Goal: Task Accomplishment & Management: Manage account settings

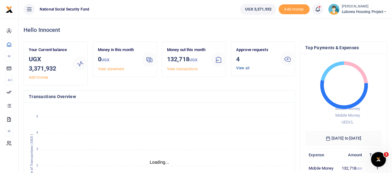
click at [241, 67] on link "View all" at bounding box center [242, 68] width 13 height 4
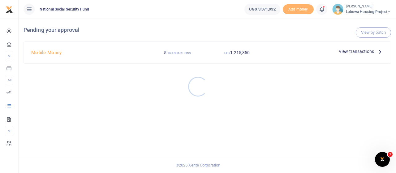
click at [242, 54] on div at bounding box center [198, 86] width 396 height 173
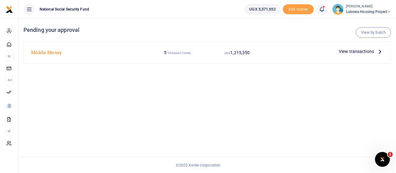
click at [367, 52] on span "View transactions" at bounding box center [356, 51] width 35 height 7
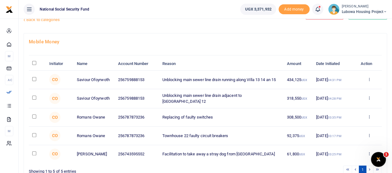
scroll to position [31, 0]
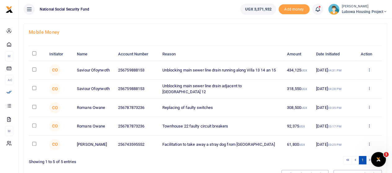
click at [370, 69] on icon at bounding box center [369, 70] width 4 height 4
click at [345, 108] on link "Details" at bounding box center [346, 107] width 49 height 9
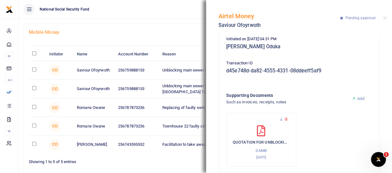
scroll to position [119, 0]
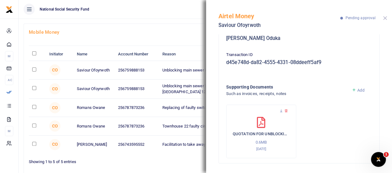
click at [385, 17] on button "Close" at bounding box center [385, 18] width 4 height 4
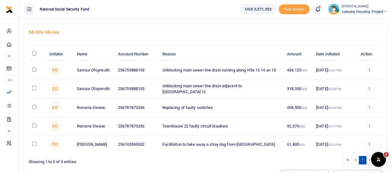
click at [369, 68] on icon at bounding box center [369, 70] width 4 height 4
click at [339, 81] on link "Approve" at bounding box center [346, 80] width 49 height 9
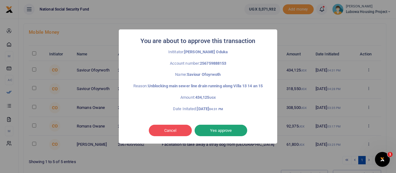
click at [224, 136] on button "Yes approve" at bounding box center [221, 131] width 53 height 12
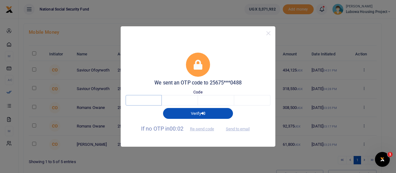
click at [149, 99] on input "text" at bounding box center [144, 100] width 36 height 11
type input "8"
type input "2"
type input "9"
type input "1"
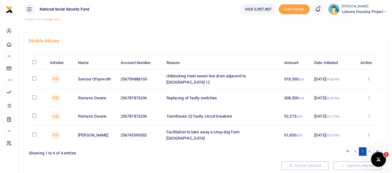
scroll to position [31, 0]
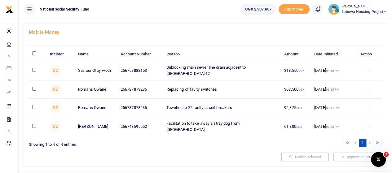
click at [368, 88] on icon at bounding box center [369, 89] width 4 height 4
click at [345, 98] on link "Approve" at bounding box center [345, 98] width 49 height 9
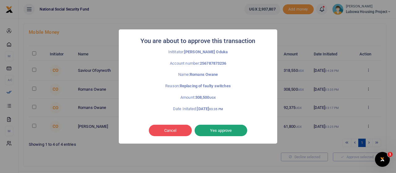
click at [222, 129] on button "Yes approve" at bounding box center [221, 131] width 53 height 12
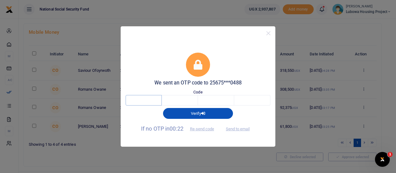
click at [146, 101] on input "text" at bounding box center [144, 100] width 36 height 11
type input "7"
type input "3"
type input "4"
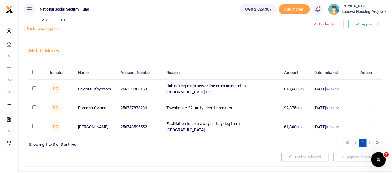
scroll to position [24, 0]
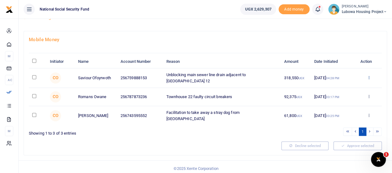
click at [369, 75] on icon at bounding box center [369, 77] width 4 height 4
click at [344, 88] on link "Approve" at bounding box center [345, 87] width 49 height 9
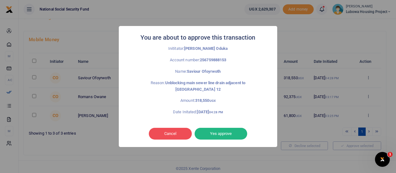
click at [290, 125] on div "You are about to approve this transaction × Inititator: Collins Oduka Account n…" at bounding box center [198, 86] width 396 height 173
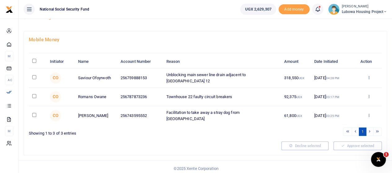
click at [369, 76] on icon at bounding box center [369, 77] width 4 height 4
click at [344, 114] on link "Details" at bounding box center [345, 115] width 49 height 9
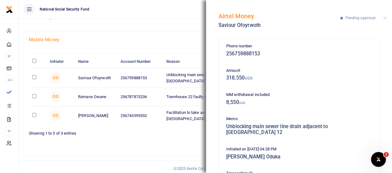
scroll to position [93, 0]
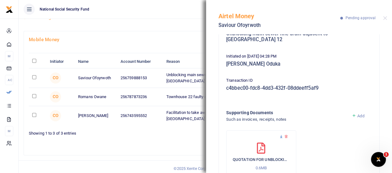
click at [281, 135] on icon at bounding box center [281, 137] width 4 height 4
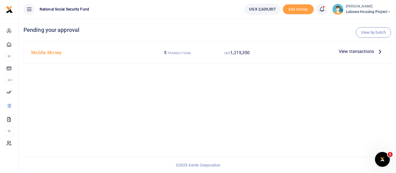
click at [365, 49] on span "View transactions" at bounding box center [356, 51] width 35 height 7
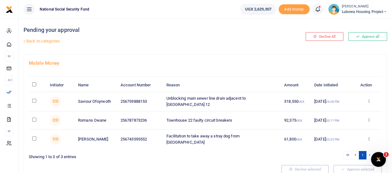
click at [367, 119] on icon at bounding box center [369, 120] width 4 height 4
click at [342, 155] on link "Details" at bounding box center [345, 156] width 49 height 9
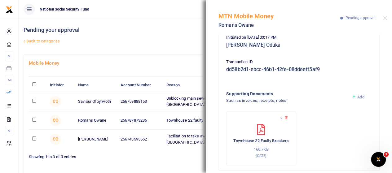
scroll to position [112, 0]
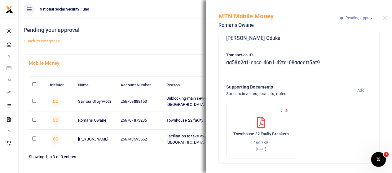
click at [280, 111] on icon at bounding box center [281, 111] width 4 height 4
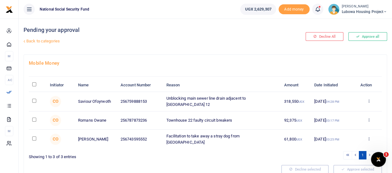
scroll to position [24, 0]
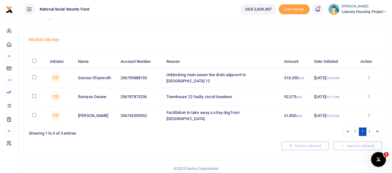
click at [34, 76] on input "checkbox" at bounding box center [34, 77] width 4 height 4
checkbox input "true"
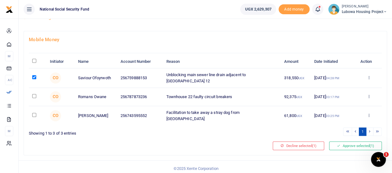
click at [34, 94] on input "checkbox" at bounding box center [34, 96] width 4 height 4
checkbox input "true"
click at [34, 113] on input "checkbox" at bounding box center [34, 115] width 4 height 4
checkbox input "true"
click at [34, 94] on input "checkbox" at bounding box center [34, 96] width 4 height 4
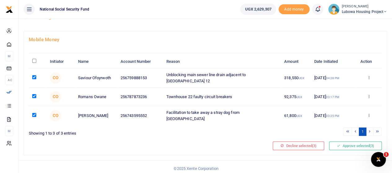
checkbox input "false"
click at [35, 113] on input "checkbox" at bounding box center [34, 115] width 4 height 4
checkbox input "false"
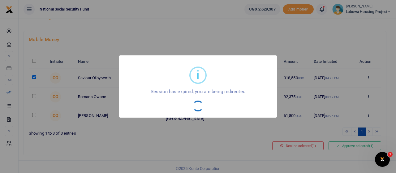
click at [35, 76] on div "i × Session has expired, you are being redirected OK No Cancel" at bounding box center [198, 86] width 396 height 173
